Goal: Task Accomplishment & Management: Use online tool/utility

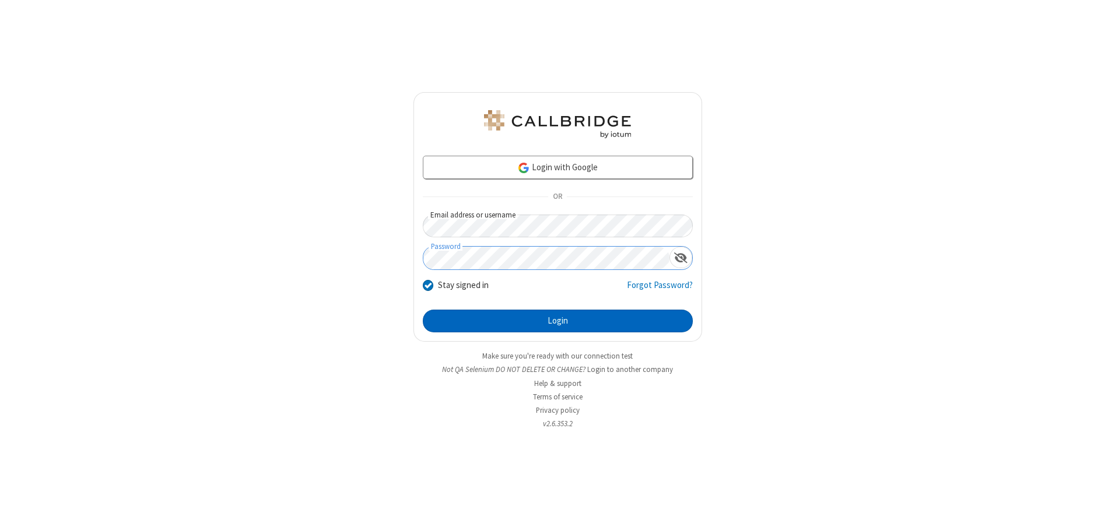
click at [558, 321] on button "Login" at bounding box center [558, 321] width 270 height 23
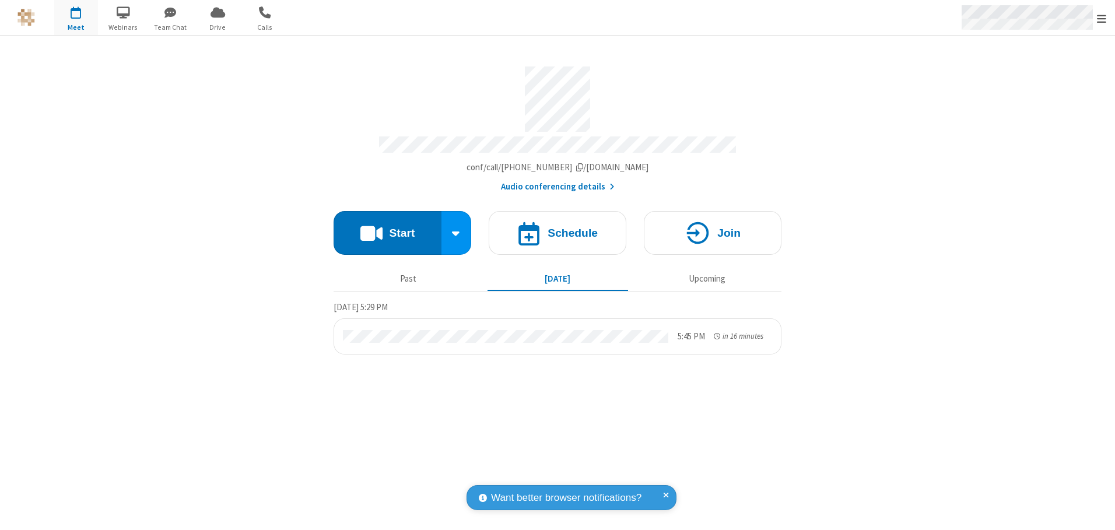
click at [1102, 18] on span "Open menu" at bounding box center [1101, 19] width 9 height 12
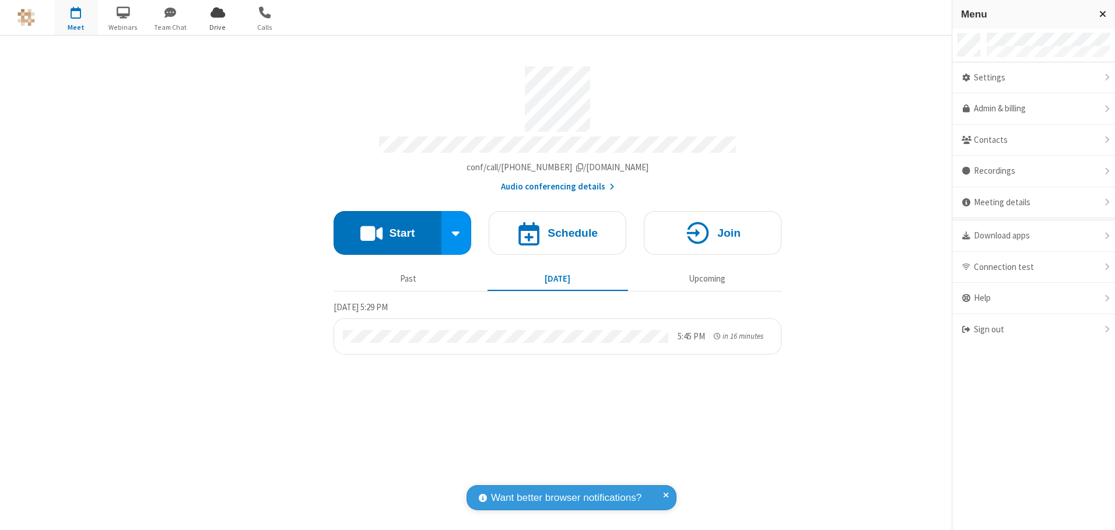
click at [218, 27] on span "Drive" at bounding box center [218, 27] width 44 height 11
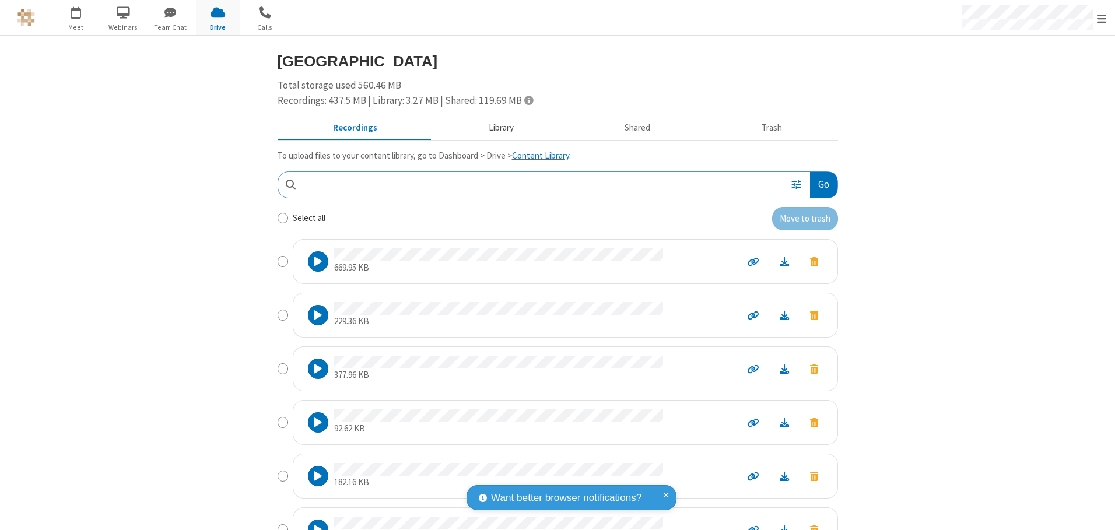
click at [495, 128] on button "Library" at bounding box center [501, 128] width 137 height 22
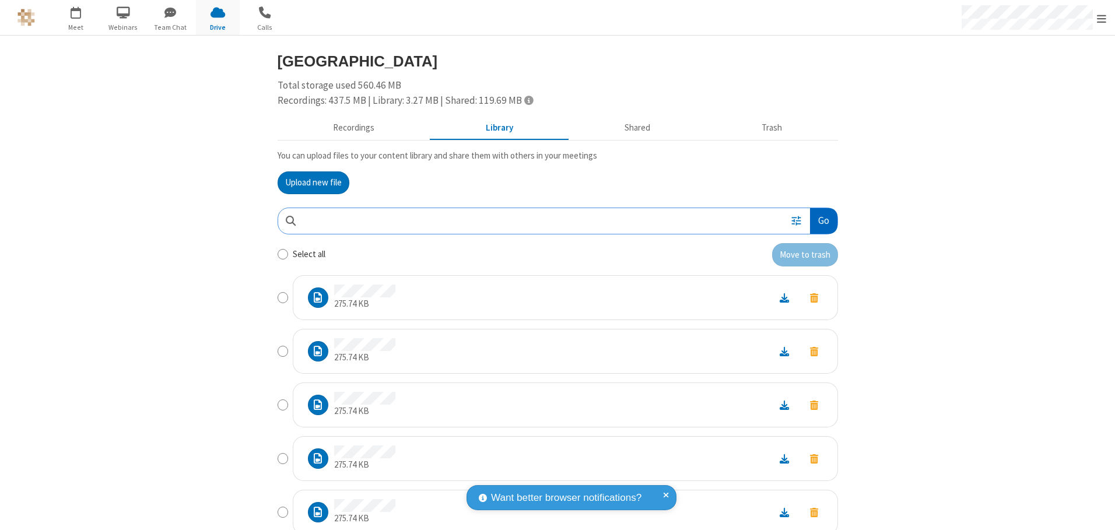
click at [819, 221] on button "Go" at bounding box center [823, 221] width 27 height 26
click at [309, 183] on button "Upload new file" at bounding box center [314, 183] width 72 height 23
